Goal: Task Accomplishment & Management: Use online tool/utility

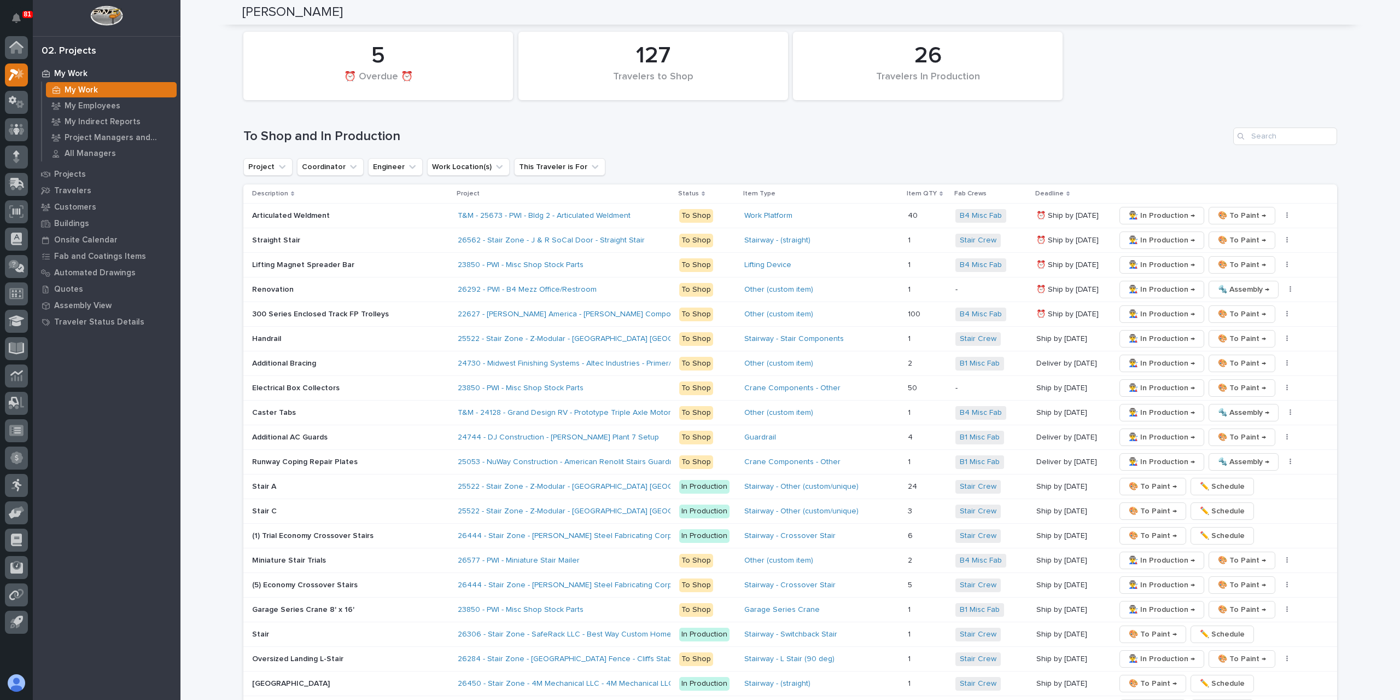
scroll to position [1534, 0]
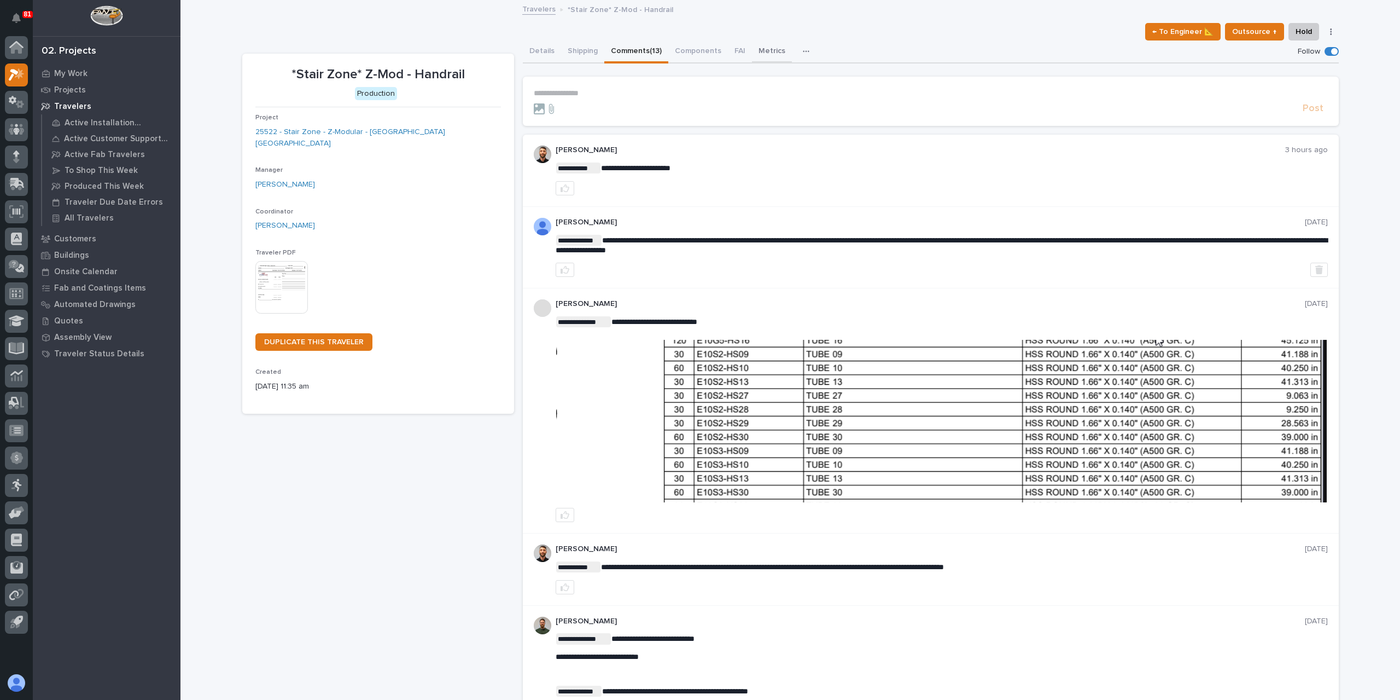
click at [752, 45] on button "Metrics" at bounding box center [772, 51] width 40 height 23
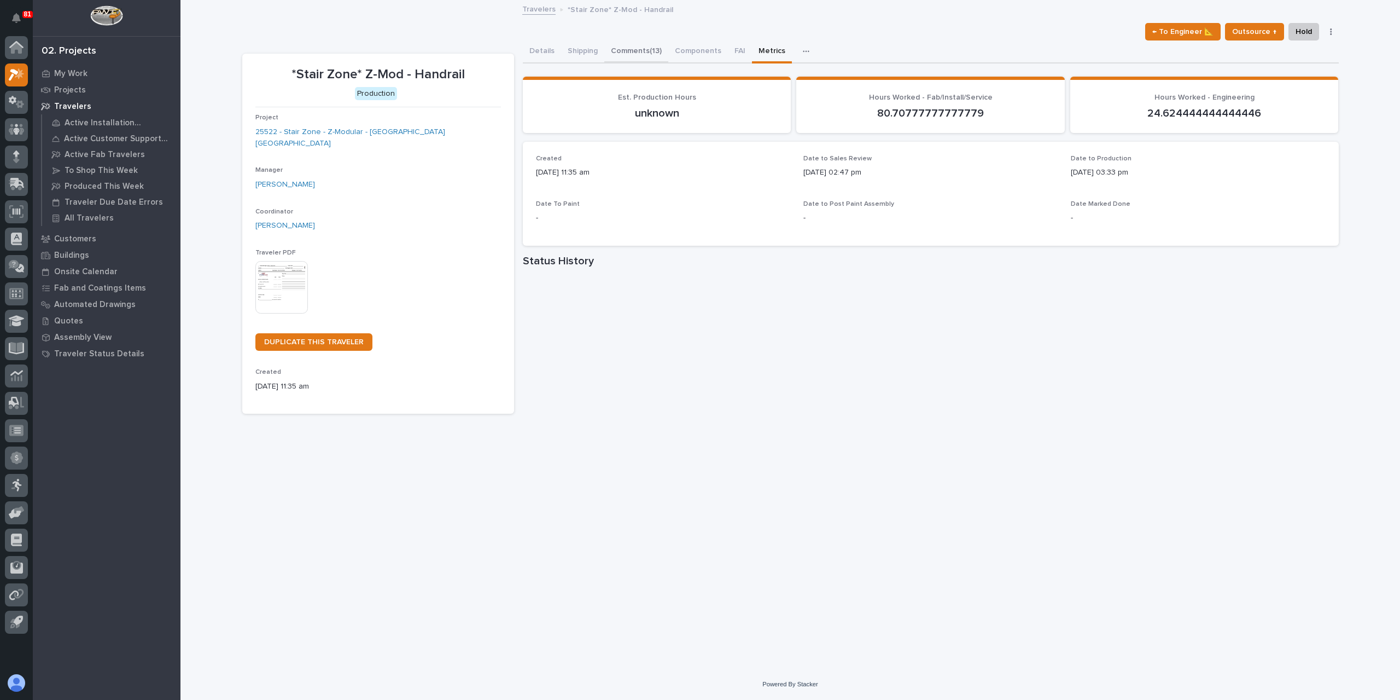
click at [653, 46] on button "Comments (13)" at bounding box center [636, 51] width 64 height 23
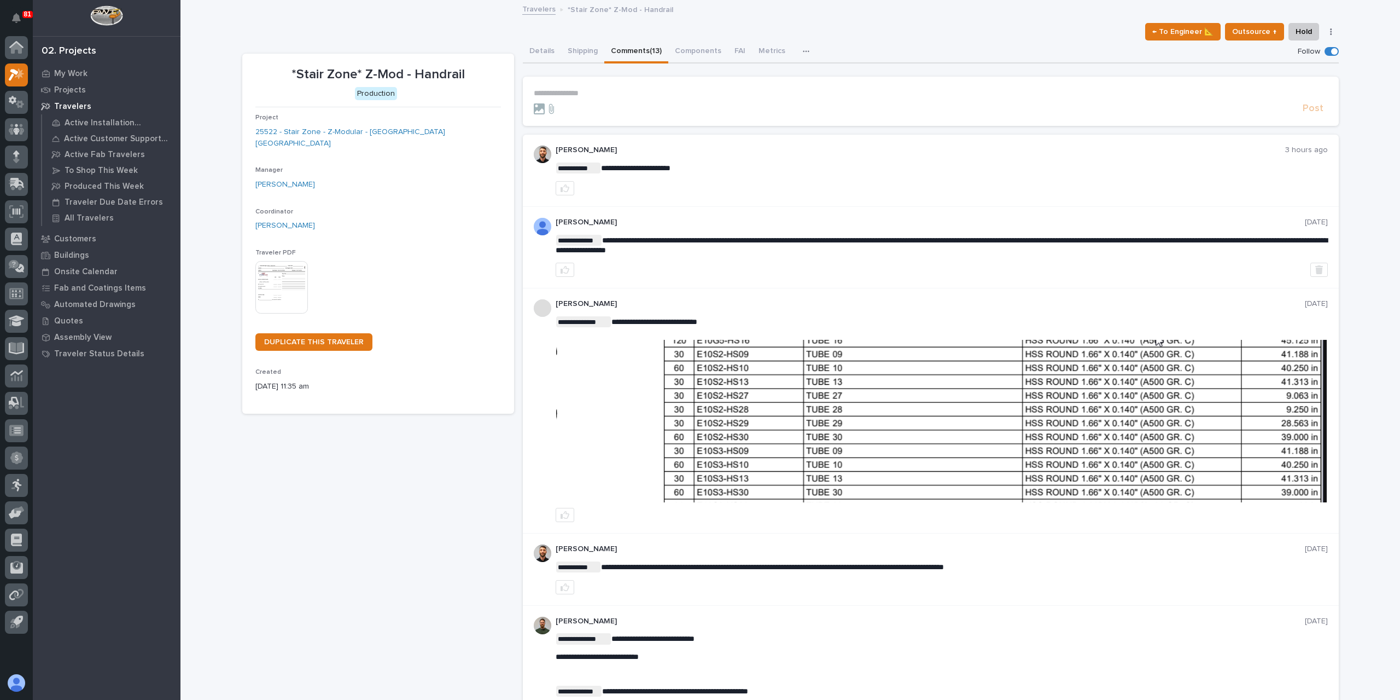
click at [585, 92] on p "**********" at bounding box center [931, 93] width 794 height 9
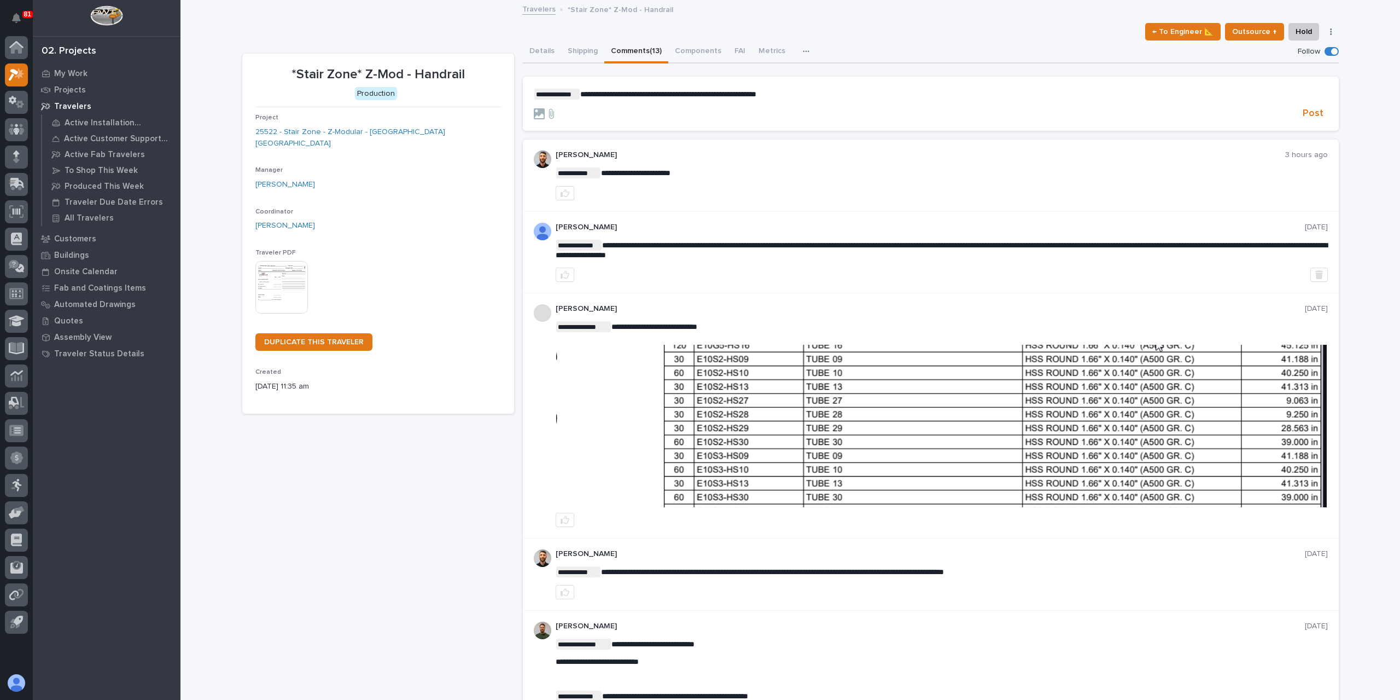
scroll to position [55, 0]
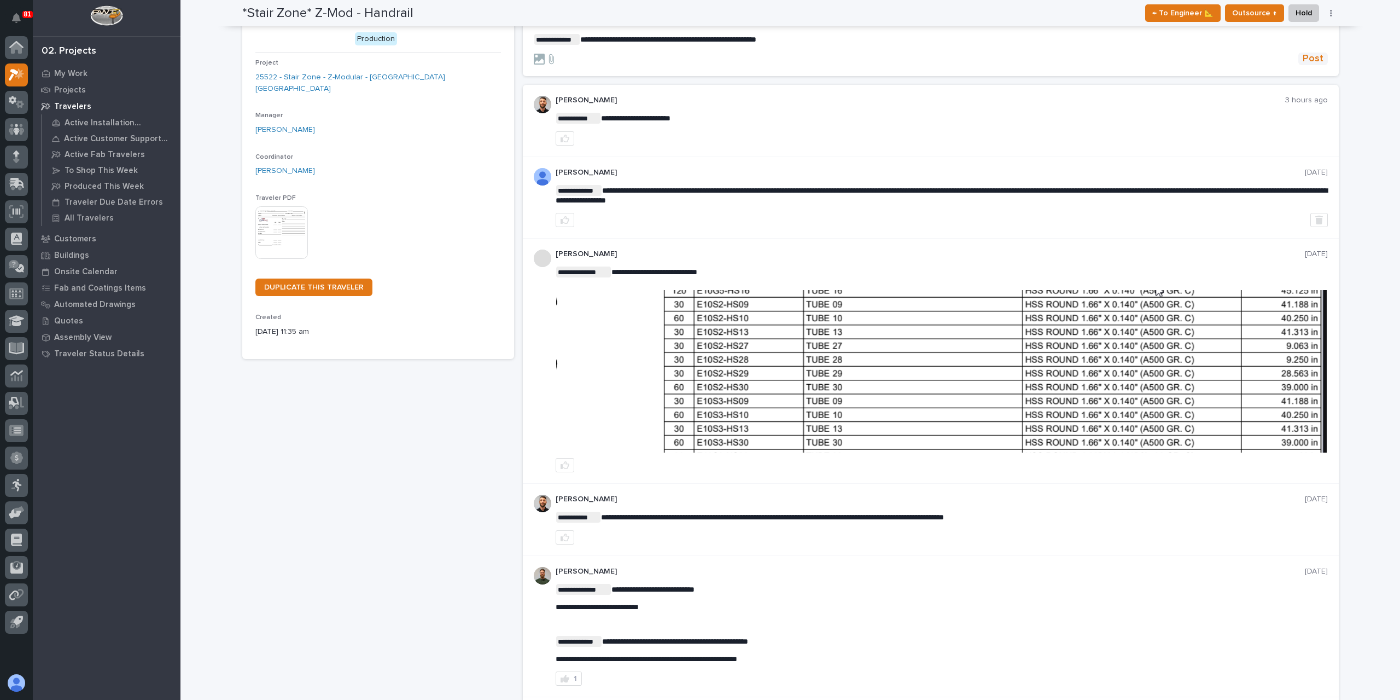
click at [1311, 53] on span "Post" at bounding box center [1313, 59] width 21 height 13
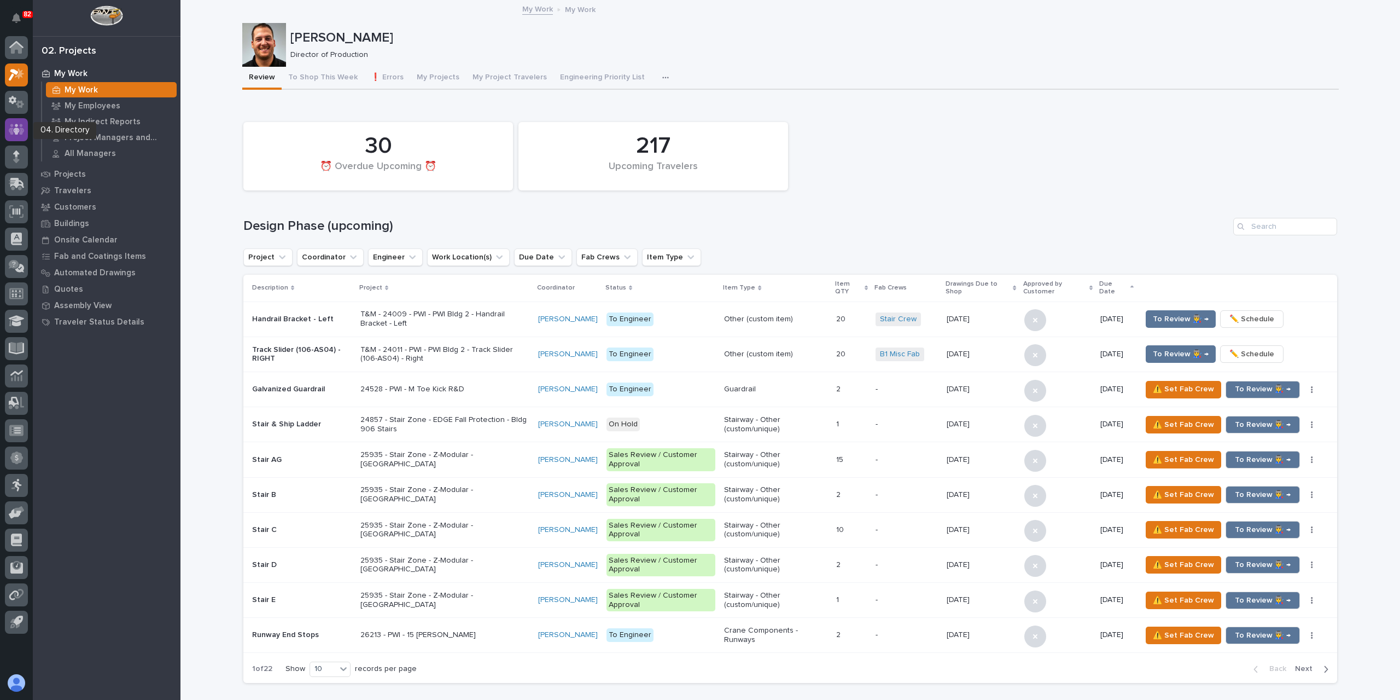
click at [22, 123] on icon at bounding box center [17, 129] width 16 height 13
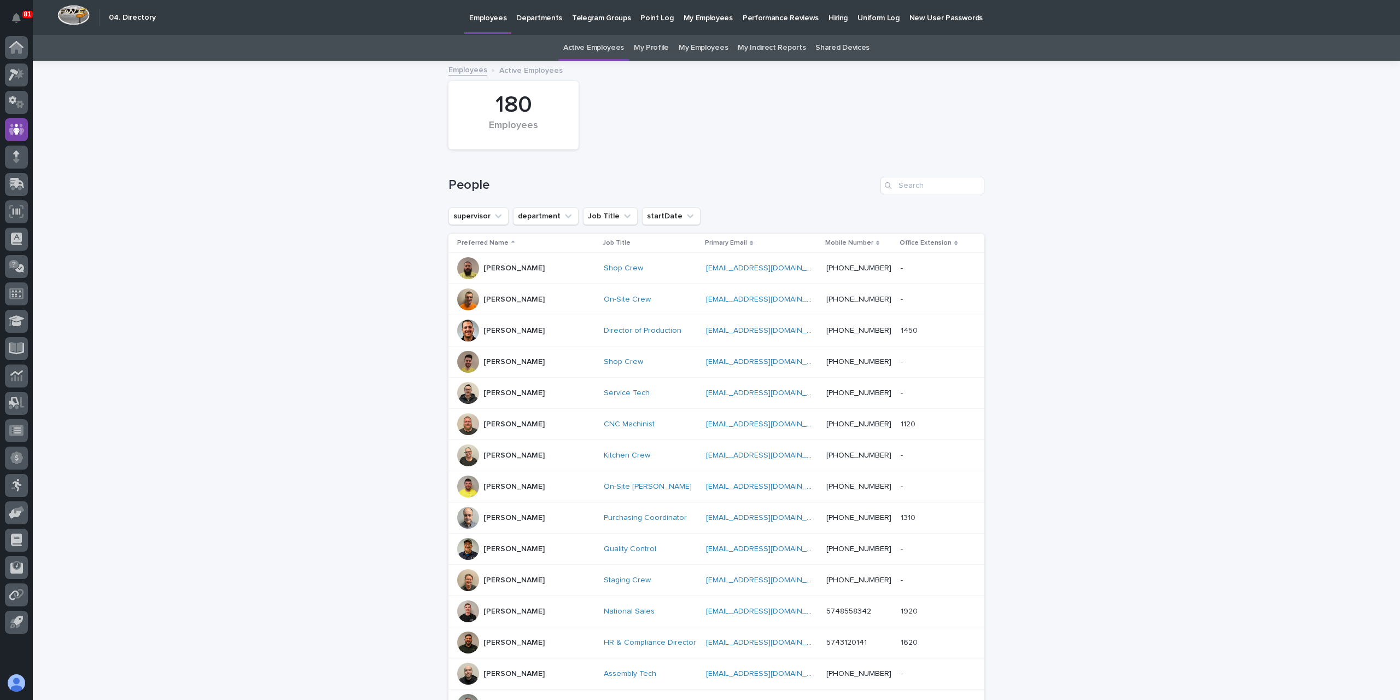
click at [829, 22] on p "Hiring" at bounding box center [838, 11] width 19 height 23
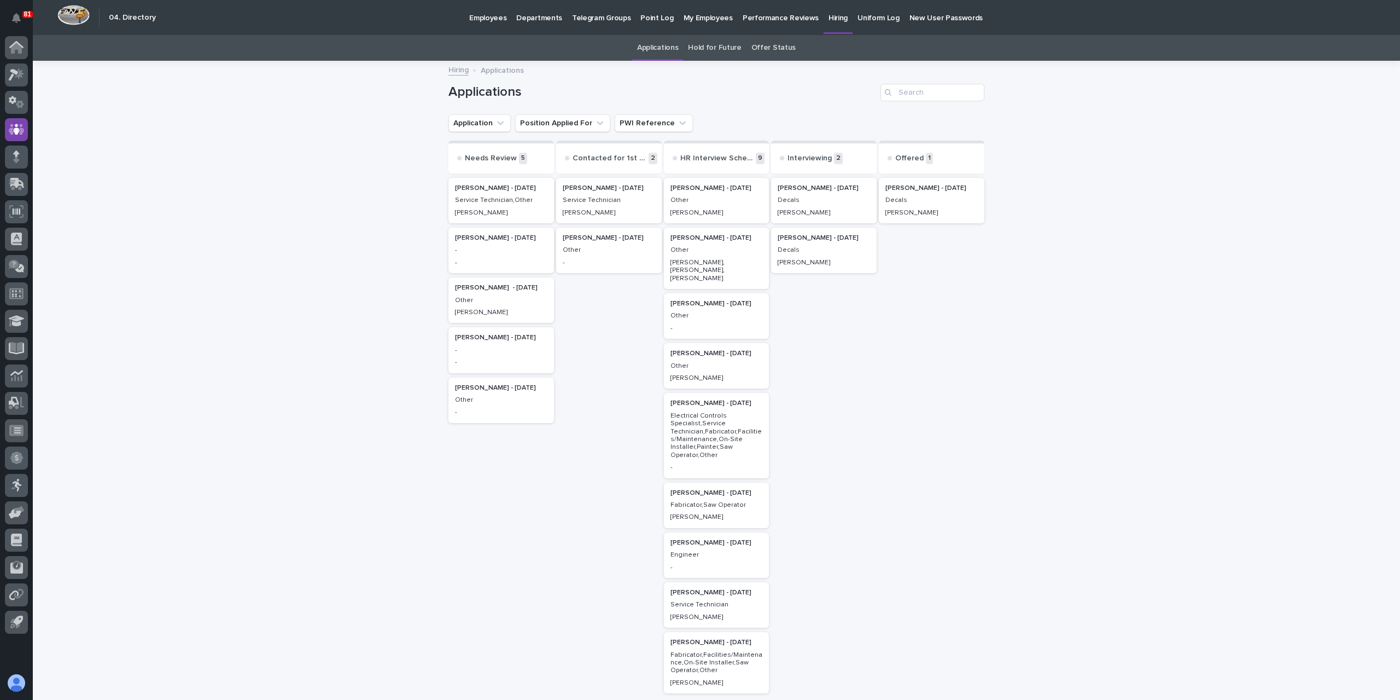
click at [734, 360] on div "Other" at bounding box center [717, 365] width 92 height 10
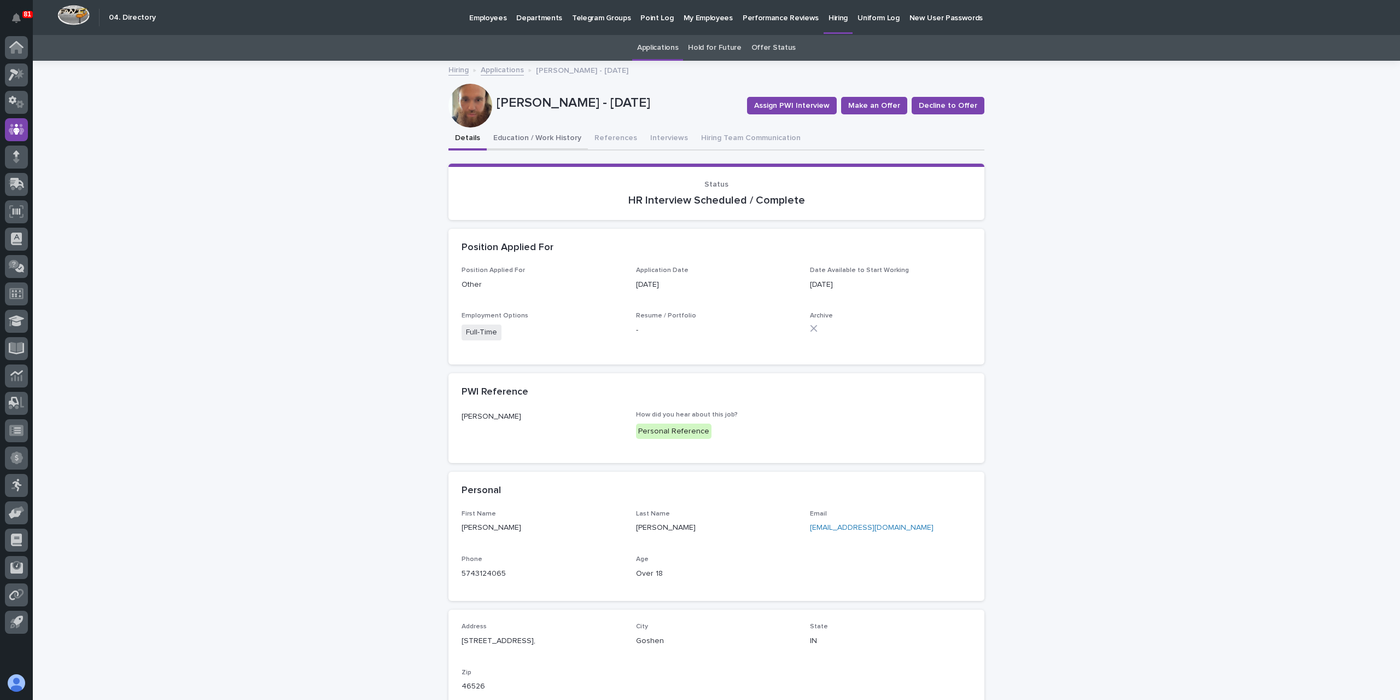
click at [540, 138] on button "Education / Work History" at bounding box center [537, 138] width 101 height 23
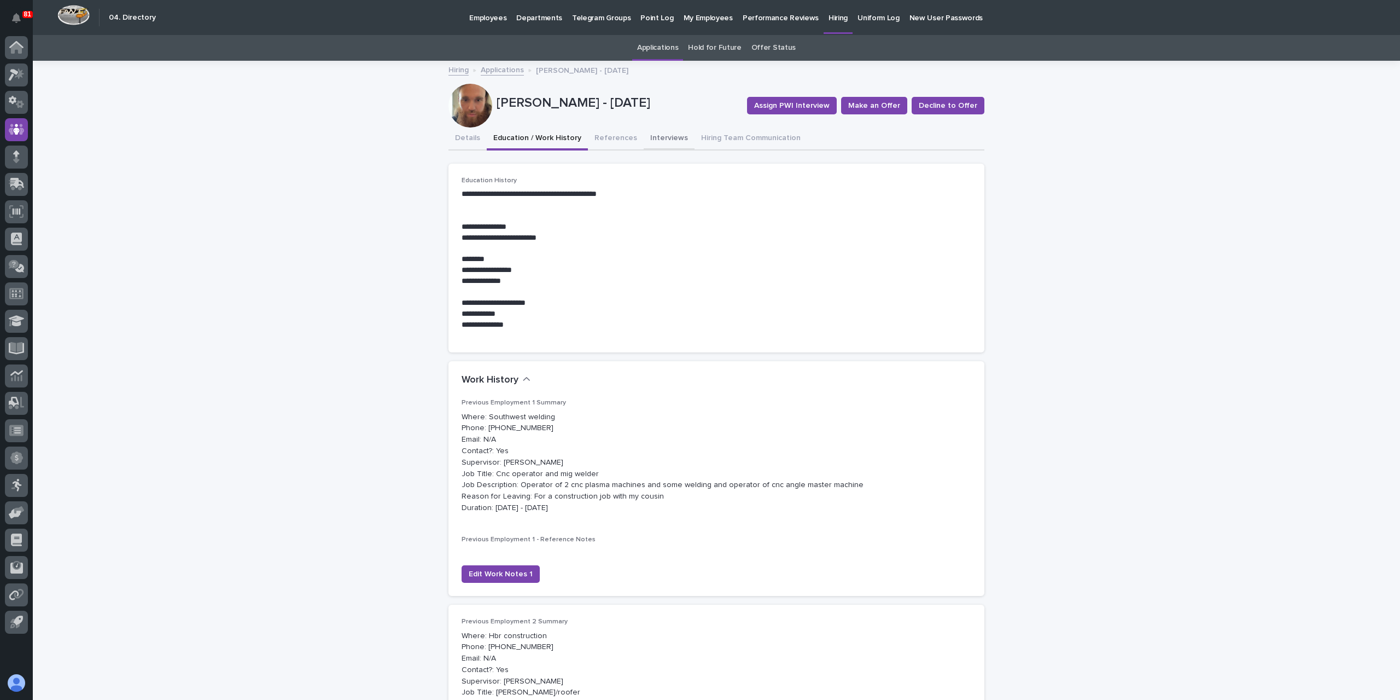
click at [660, 138] on button "Interviews" at bounding box center [669, 138] width 51 height 23
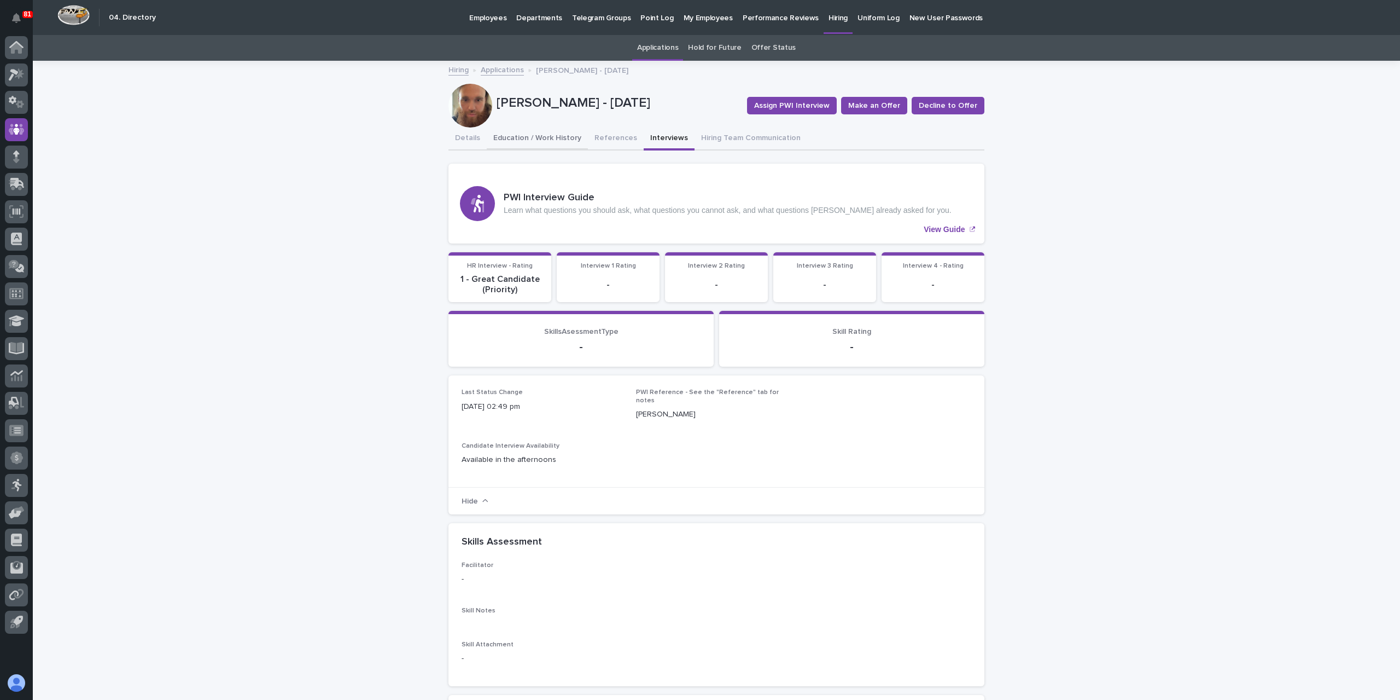
click at [511, 146] on button "Education / Work History" at bounding box center [537, 138] width 101 height 23
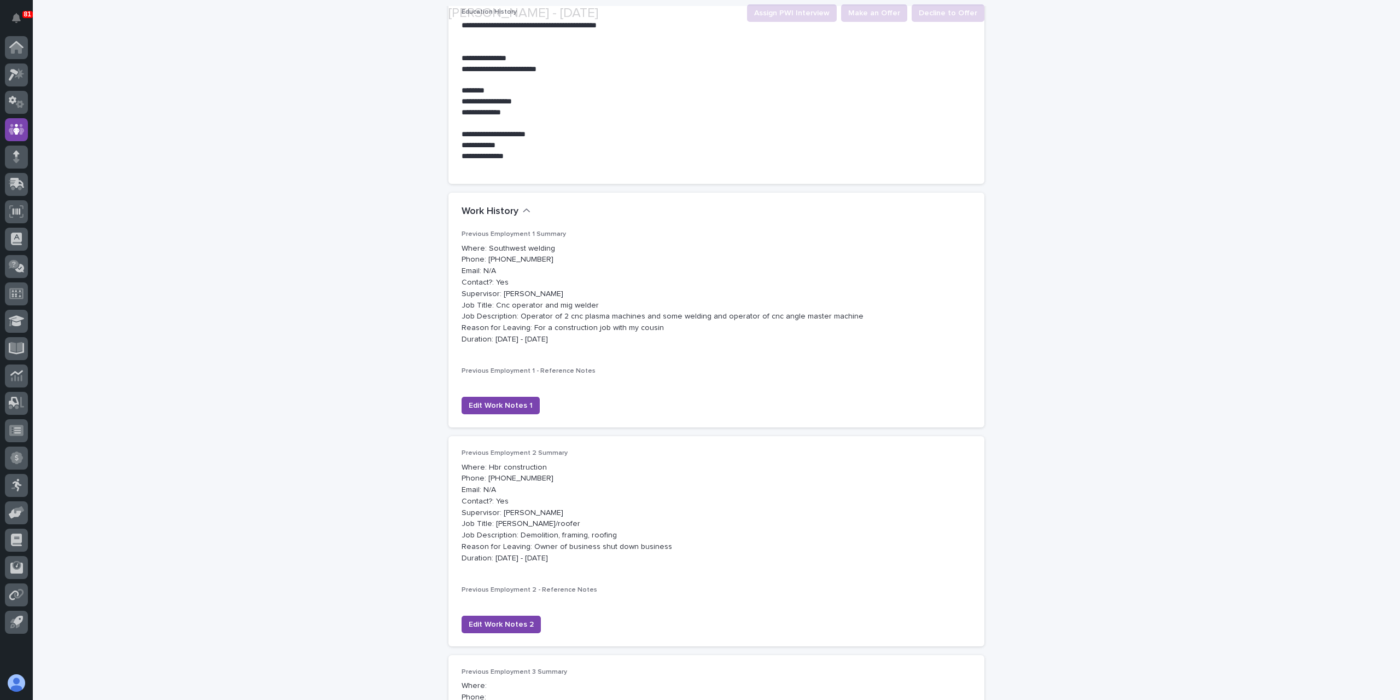
scroll to position [274, 0]
